Goal: Information Seeking & Learning: Learn about a topic

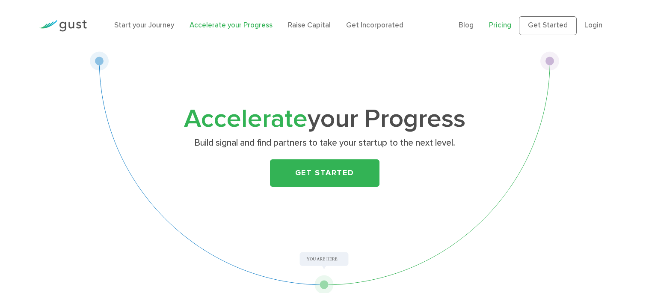
click at [500, 26] on link "Pricing" at bounding box center [500, 25] width 22 height 9
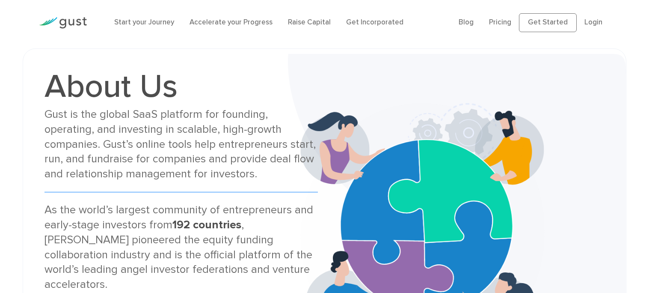
scroll to position [2, 0]
